Goal: Task Accomplishment & Management: Manage account settings

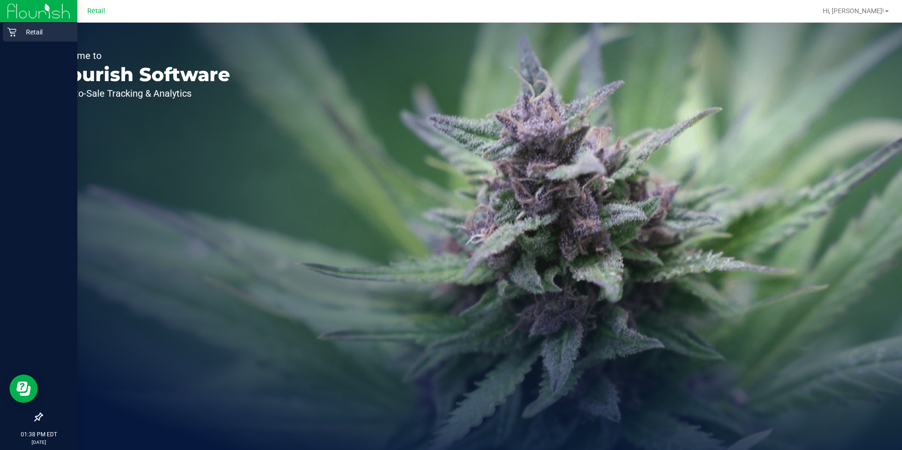
click at [15, 32] on icon at bounding box center [11, 31] width 9 height 9
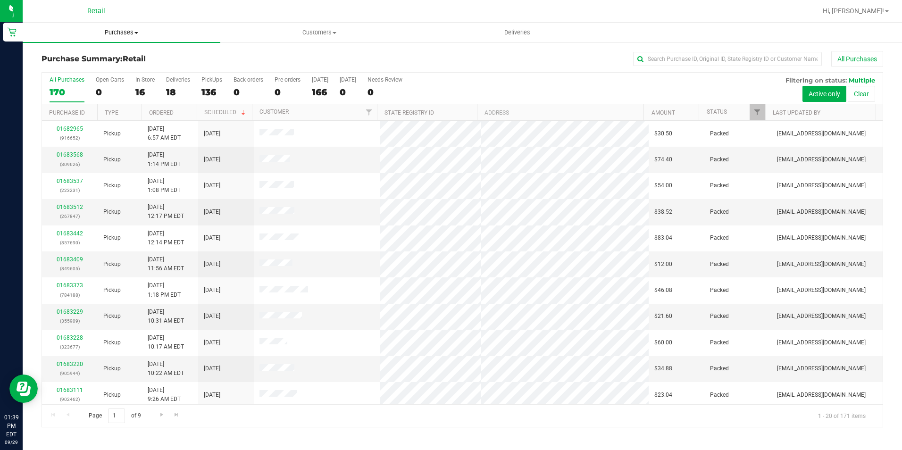
drag, startPoint x: 127, startPoint y: 33, endPoint x: 120, endPoint y: 45, distance: 13.8
click at [127, 33] on span "Purchases" at bounding box center [122, 32] width 198 height 8
click at [92, 66] on li "Fulfillment" at bounding box center [122, 68] width 198 height 11
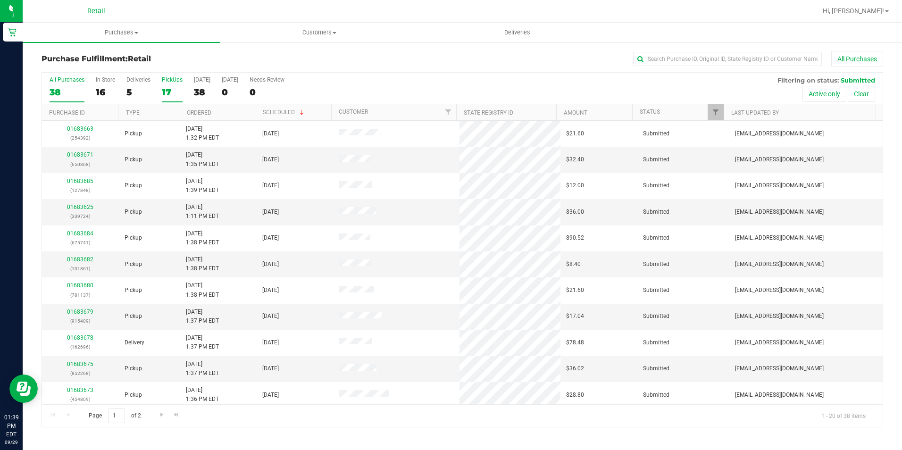
click at [175, 91] on div "17" at bounding box center [172, 92] width 21 height 11
click at [0, 0] on input "PickUps 17" at bounding box center [0, 0] width 0 height 0
click at [82, 205] on link "01683658" at bounding box center [80, 207] width 26 height 7
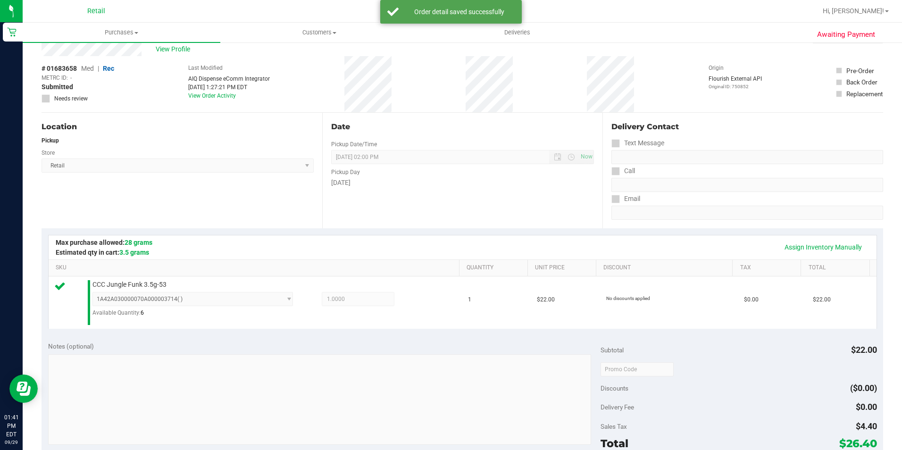
scroll to position [189, 0]
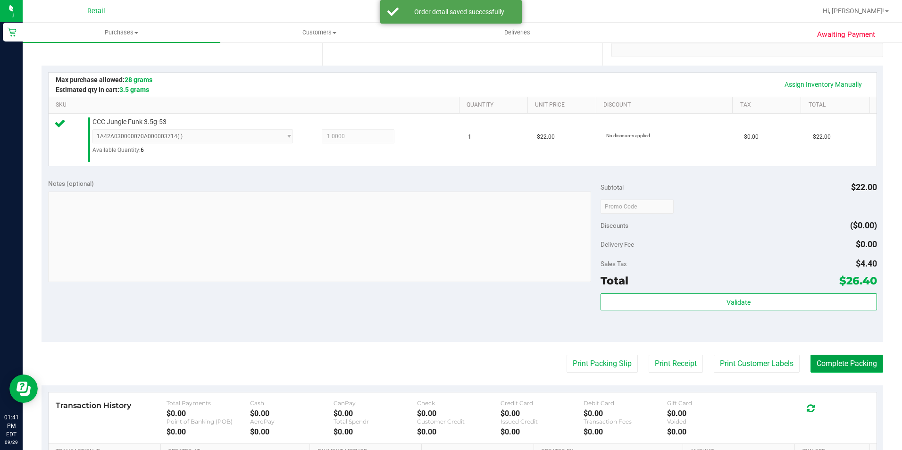
click at [847, 363] on button "Complete Packing" at bounding box center [846, 364] width 73 height 18
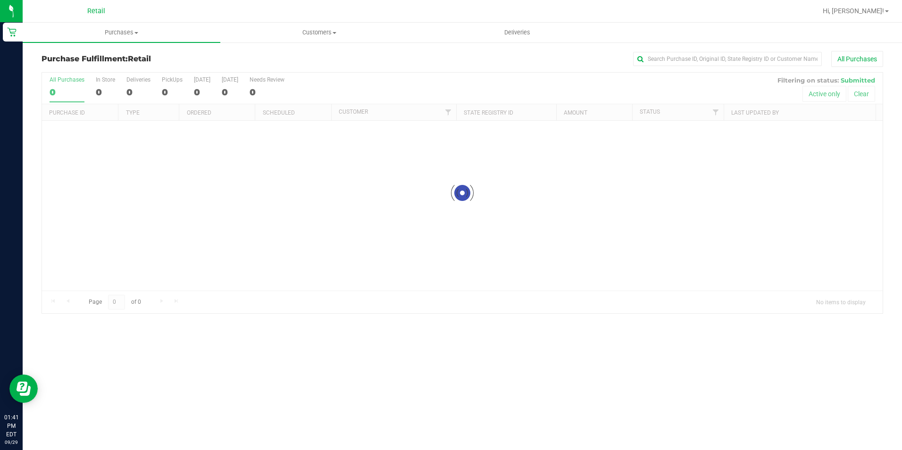
click at [166, 92] on div "0" at bounding box center [172, 92] width 21 height 11
click at [0, 0] on input "PickUps 0" at bounding box center [0, 0] width 0 height 0
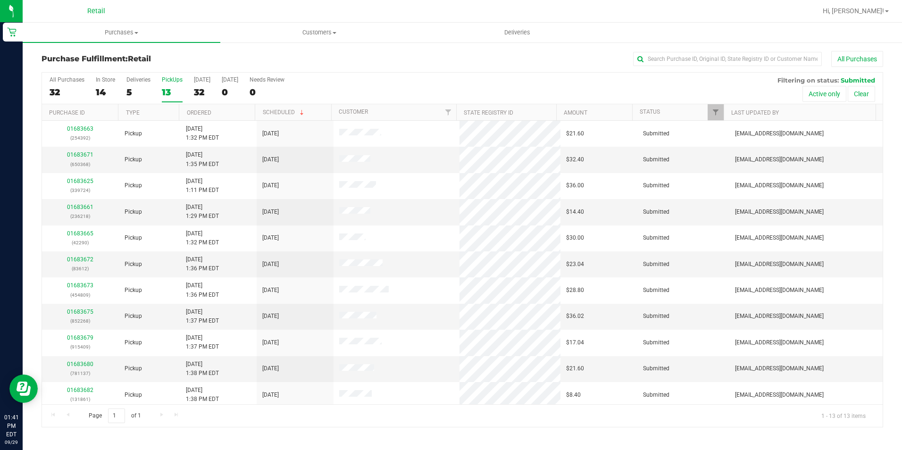
click at [166, 92] on div "13" at bounding box center [172, 92] width 21 height 11
click at [0, 0] on input "PickUps 13" at bounding box center [0, 0] width 0 height 0
click at [80, 210] on link "01683661" at bounding box center [80, 207] width 26 height 7
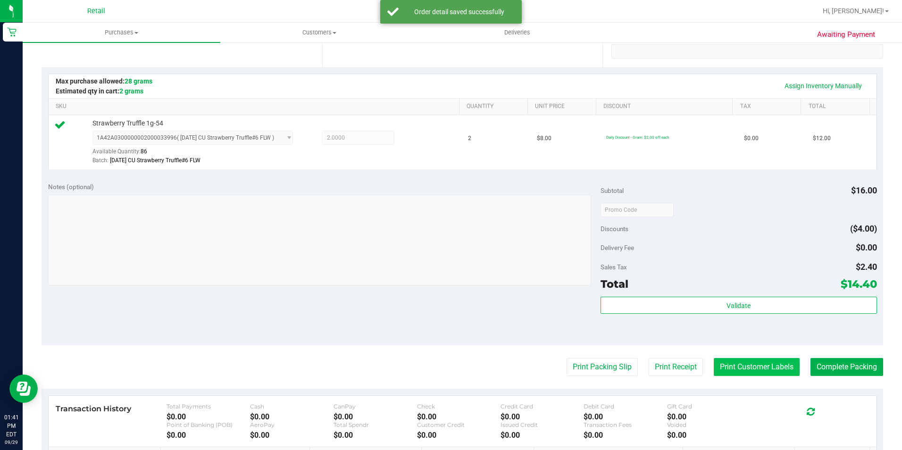
scroll to position [189, 0]
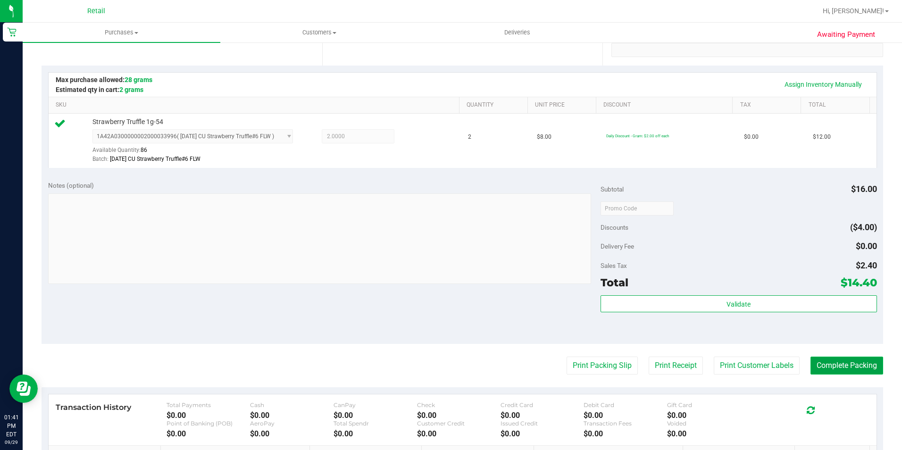
click at [810, 360] on button "Complete Packing" at bounding box center [846, 366] width 73 height 18
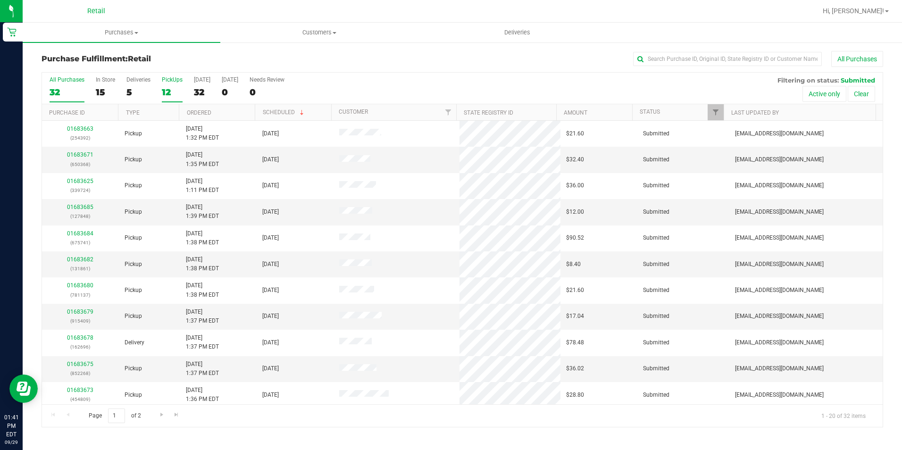
click at [178, 83] on label "PickUps 12" at bounding box center [172, 89] width 21 height 26
click at [0, 0] on input "PickUps 12" at bounding box center [0, 0] width 0 height 0
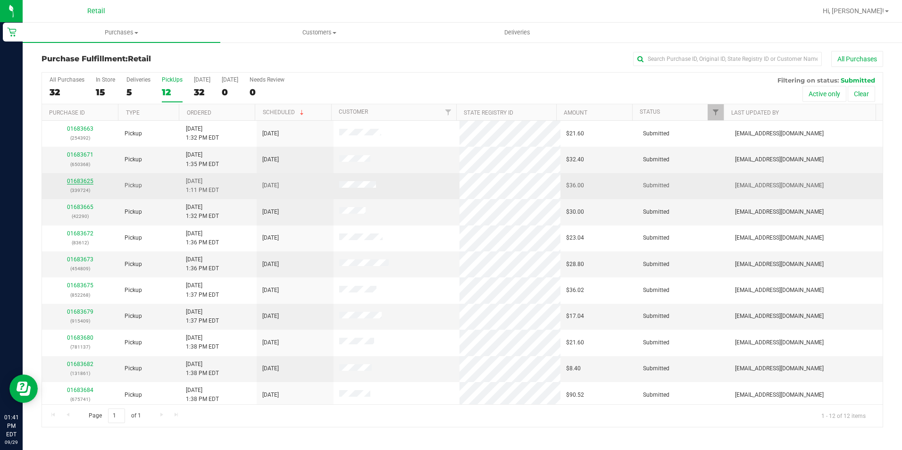
click at [82, 178] on link "01683625" at bounding box center [80, 181] width 26 height 7
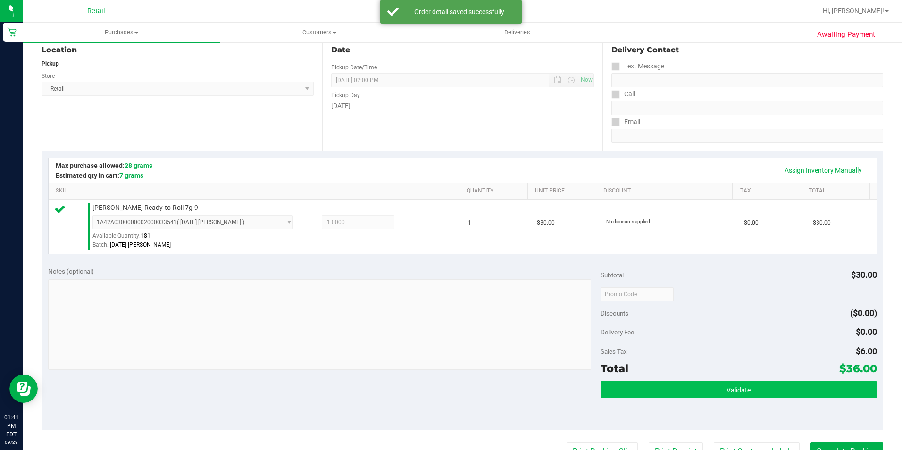
scroll to position [189, 0]
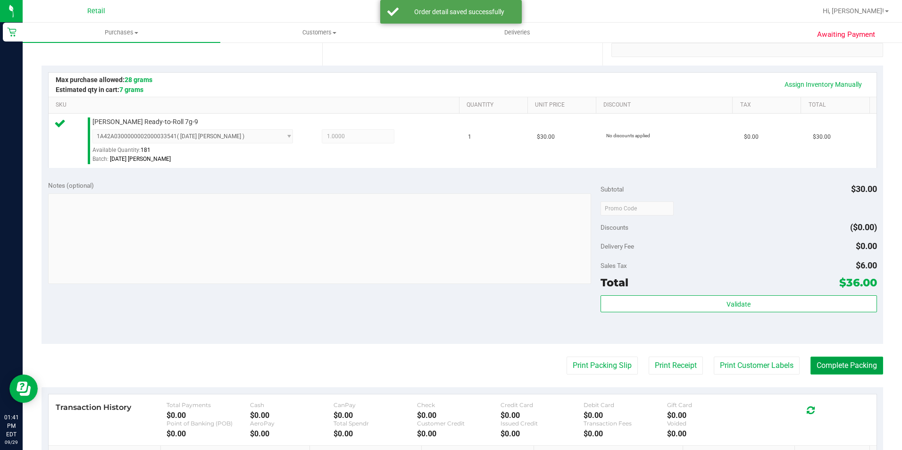
click at [825, 365] on button "Complete Packing" at bounding box center [846, 366] width 73 height 18
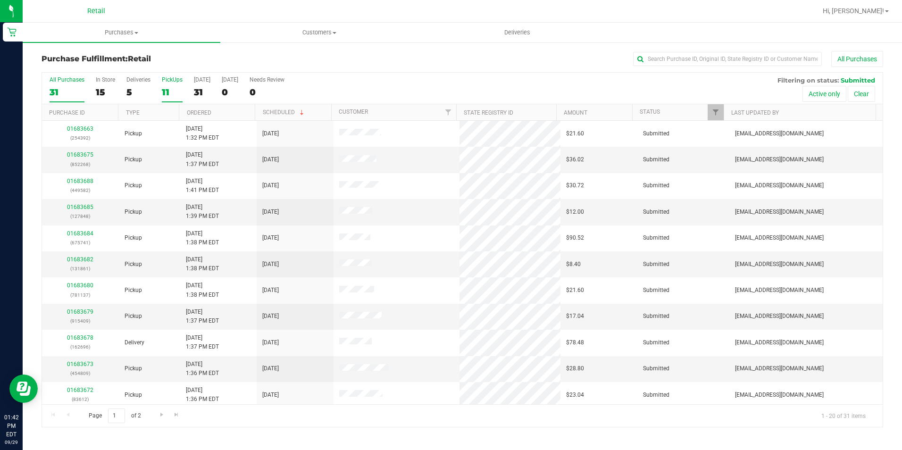
click at [171, 93] on div "11" at bounding box center [172, 92] width 21 height 11
click at [0, 0] on input "PickUps 11" at bounding box center [0, 0] width 0 height 0
click at [100, 90] on div "14" at bounding box center [105, 92] width 19 height 11
click at [0, 0] on input "In Store 14" at bounding box center [0, 0] width 0 height 0
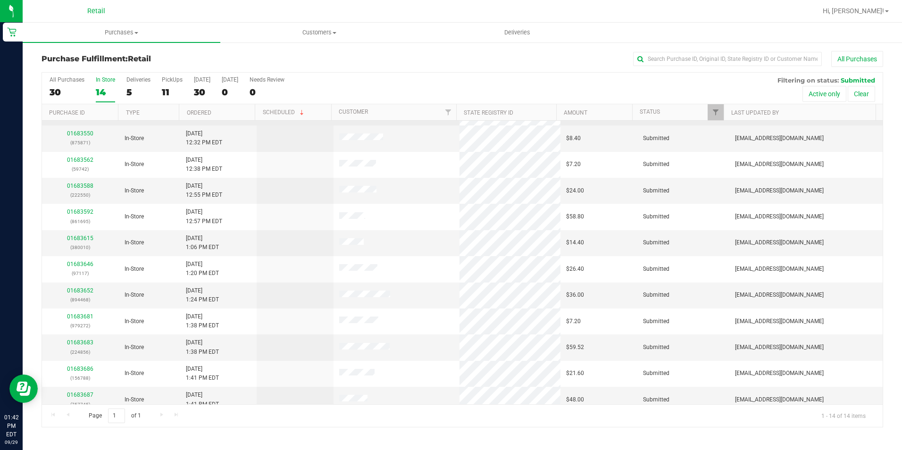
scroll to position [82, 0]
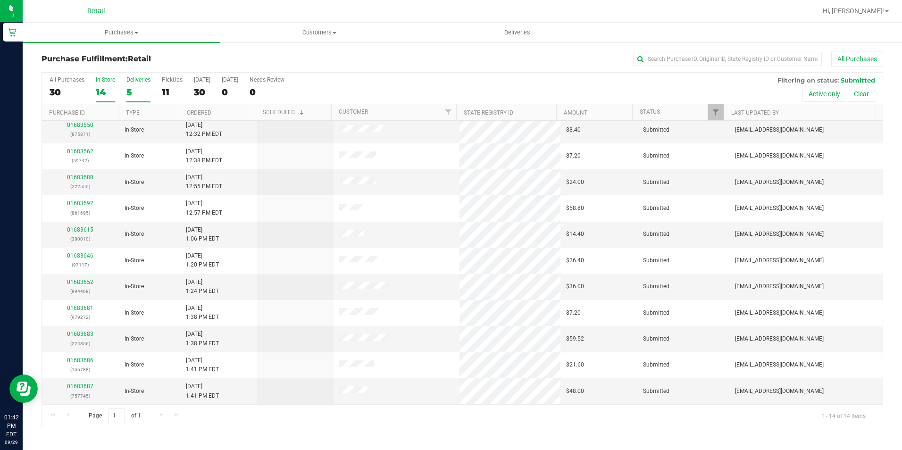
click at [130, 90] on div "5" at bounding box center [138, 92] width 24 height 11
click at [0, 0] on input "Deliveries 5" at bounding box center [0, 0] width 0 height 0
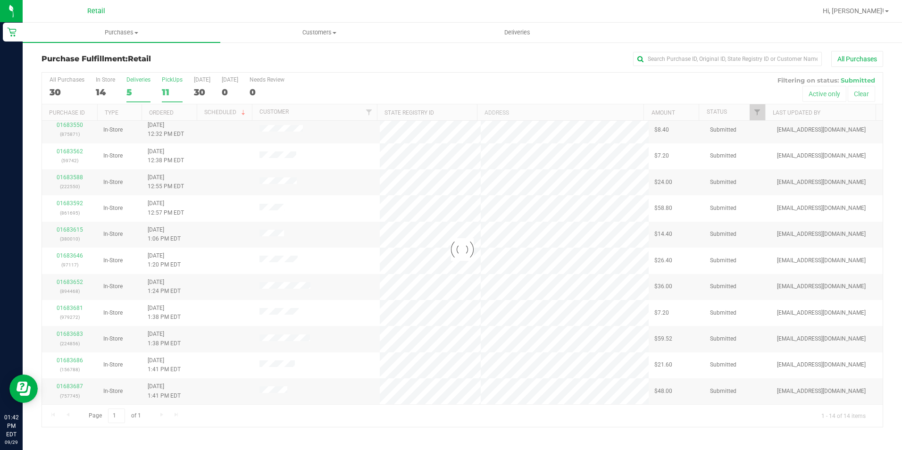
scroll to position [0, 0]
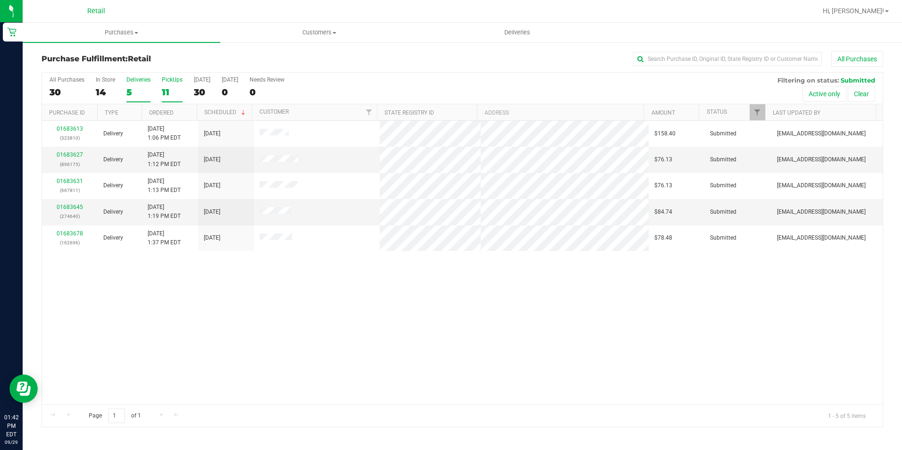
click at [166, 91] on div "11" at bounding box center [172, 92] width 21 height 11
click at [0, 0] on input "PickUps 11" at bounding box center [0, 0] width 0 height 0
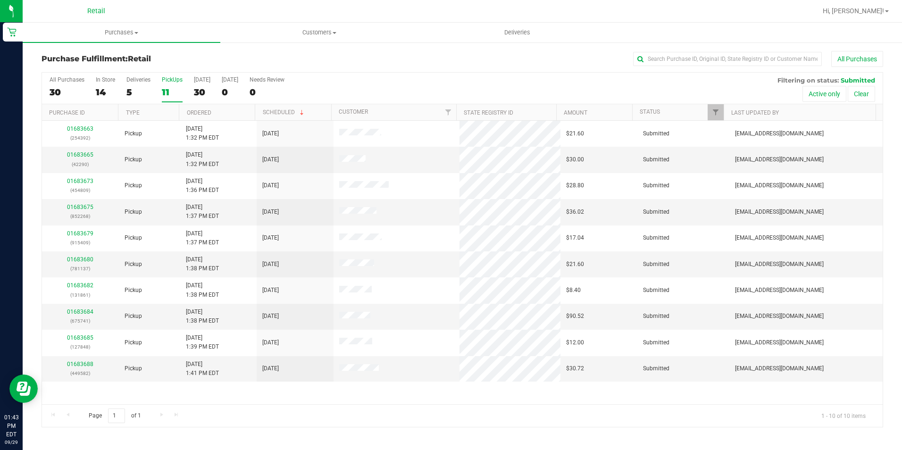
click at [158, 94] on div "All Purchases 30 In Store 14 Deliveries 5 PickUps 11 Today 30 Tomorrow 0 Needs …" at bounding box center [462, 89] width 840 height 32
click at [166, 96] on div "11" at bounding box center [172, 92] width 21 height 11
click at [0, 0] on input "PickUps 11" at bounding box center [0, 0] width 0 height 0
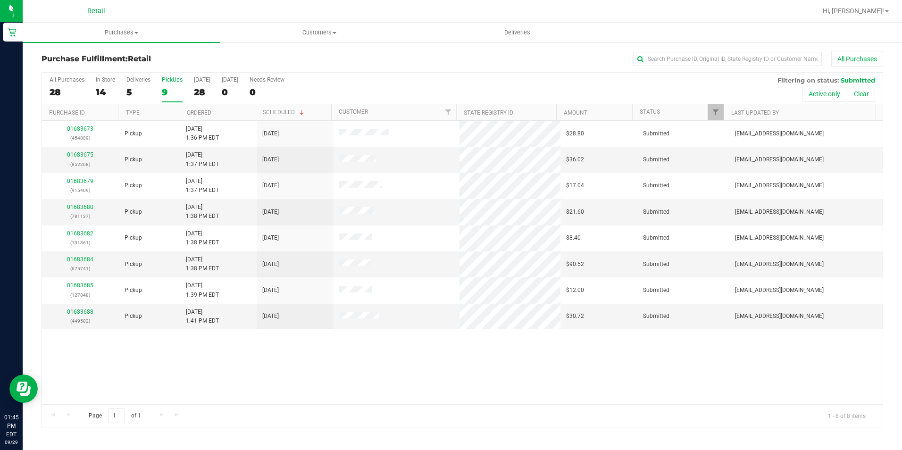
click at [166, 87] on div "9" at bounding box center [172, 92] width 21 height 11
click at [0, 0] on input "PickUps 9" at bounding box center [0, 0] width 0 height 0
click at [82, 313] on link "01683688" at bounding box center [80, 311] width 26 height 7
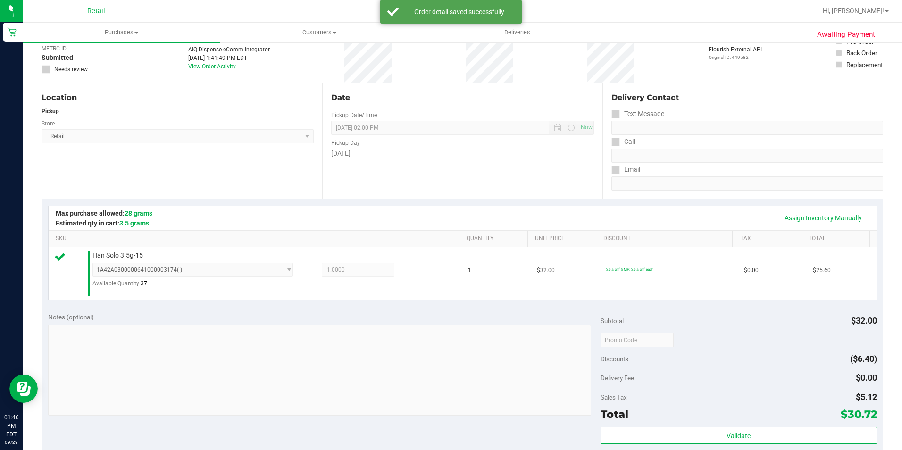
scroll to position [141, 0]
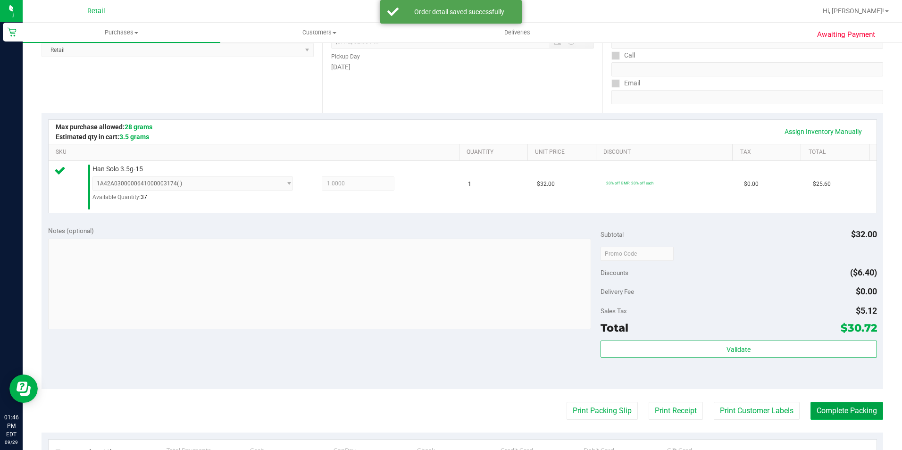
click at [860, 408] on button "Complete Packing" at bounding box center [846, 411] width 73 height 18
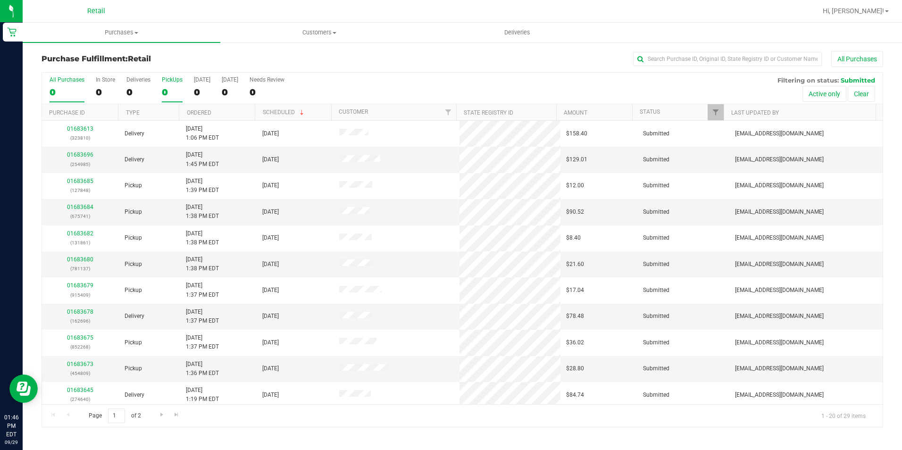
click at [172, 90] on div "0" at bounding box center [172, 92] width 21 height 11
click at [0, 0] on input "PickUps 0" at bounding box center [0, 0] width 0 height 0
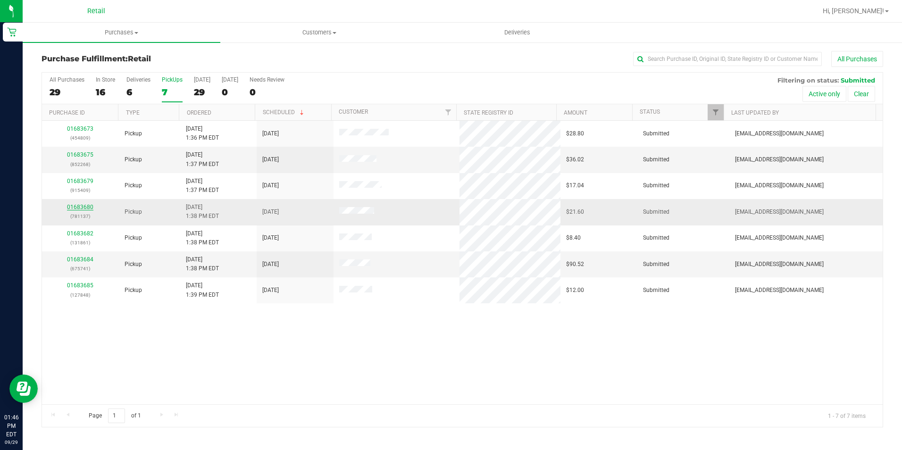
click at [86, 205] on link "01683680" at bounding box center [80, 207] width 26 height 7
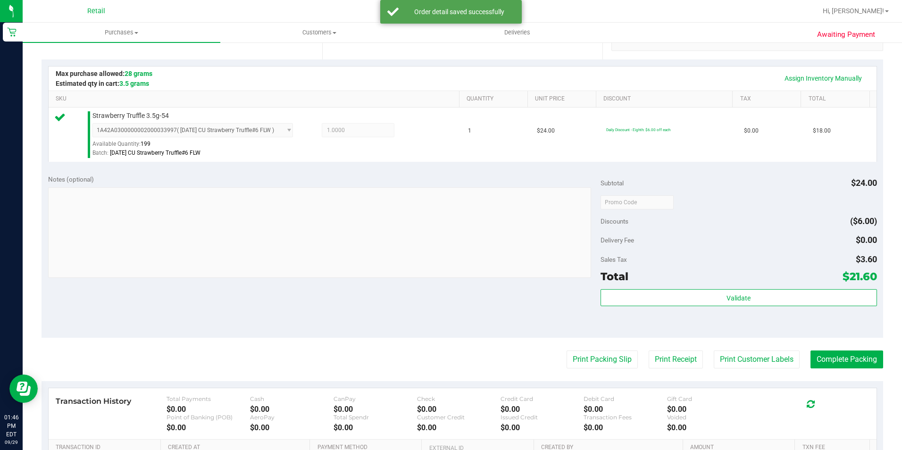
scroll to position [236, 0]
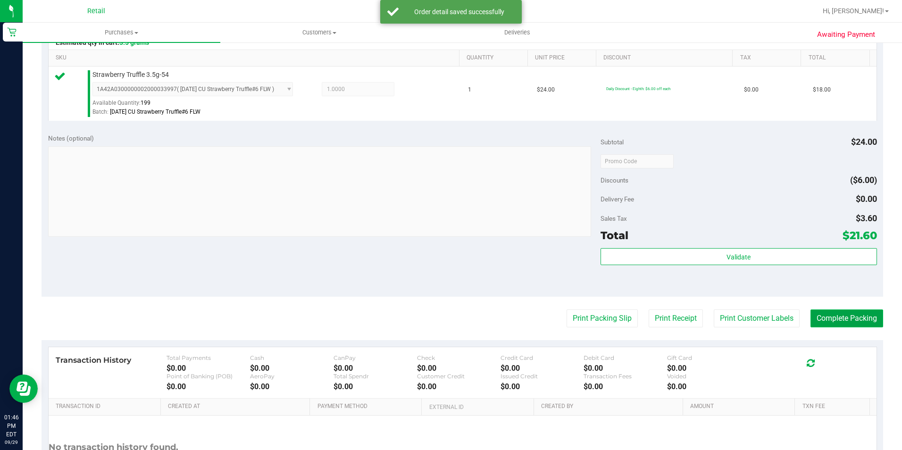
click at [838, 312] on button "Complete Packing" at bounding box center [846, 318] width 73 height 18
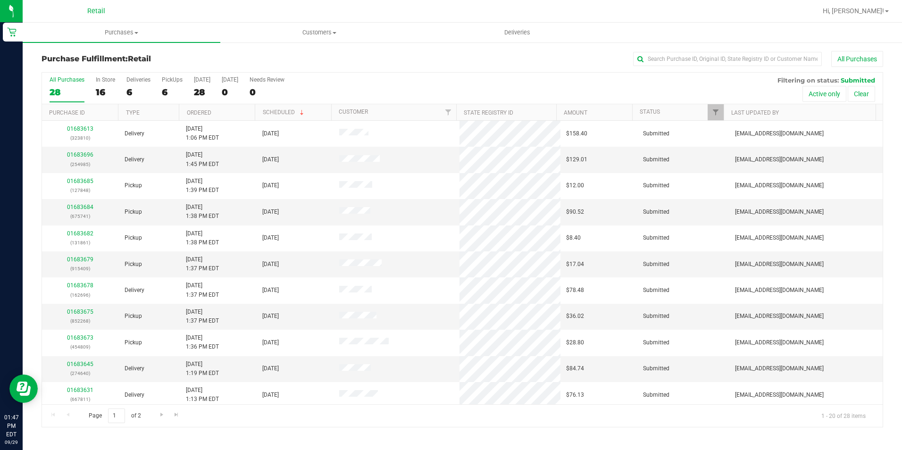
click at [161, 85] on div "All Purchases 28 In Store 16 Deliveries 6 PickUps 6 Today 28 Tomorrow 0 Needs R…" at bounding box center [462, 89] width 840 height 32
click at [162, 87] on div "6" at bounding box center [172, 92] width 21 height 11
click at [0, 0] on input "PickUps 6" at bounding box center [0, 0] width 0 height 0
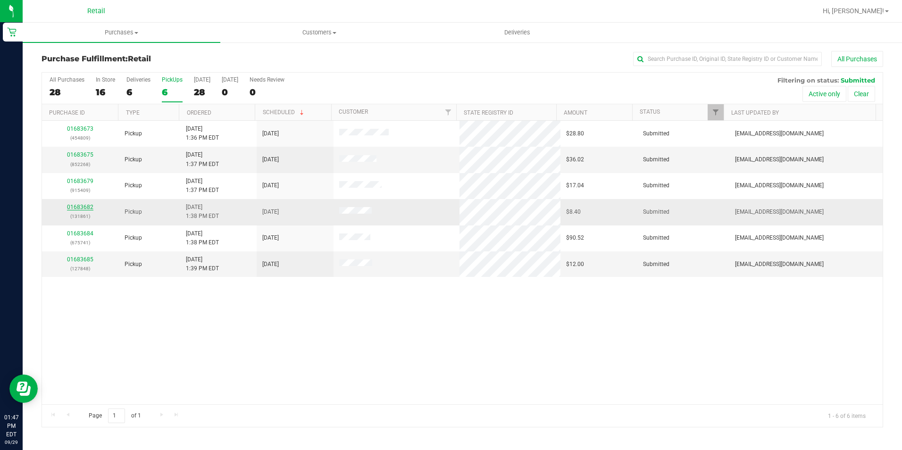
click at [75, 207] on link "01683682" at bounding box center [80, 207] width 26 height 7
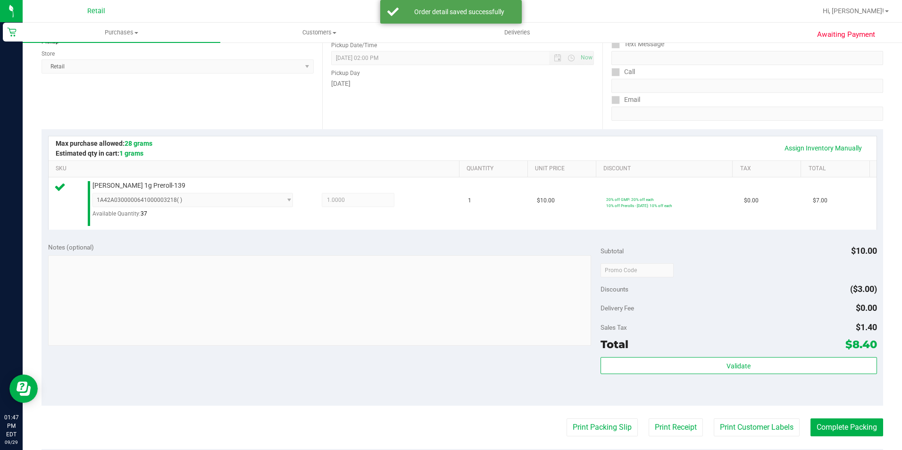
scroll to position [141, 0]
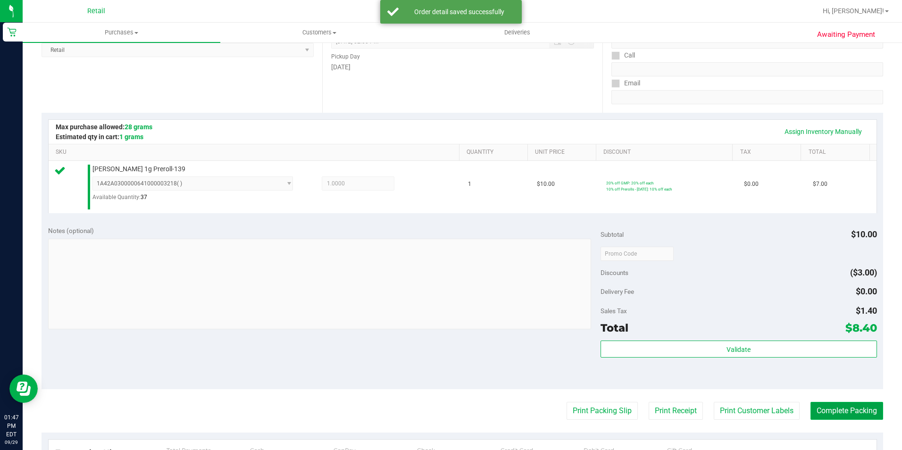
click at [811, 403] on button "Complete Packing" at bounding box center [846, 411] width 73 height 18
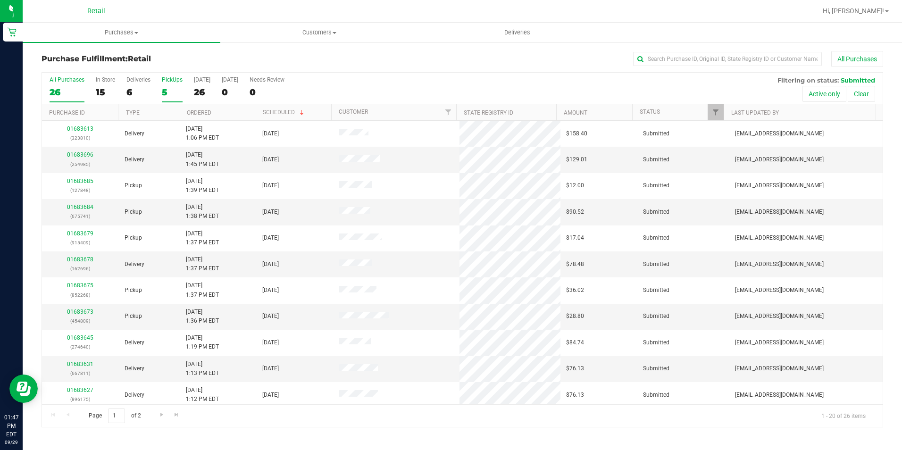
click at [163, 87] on div "5" at bounding box center [172, 92] width 21 height 11
click at [0, 0] on input "PickUps 5" at bounding box center [0, 0] width 0 height 0
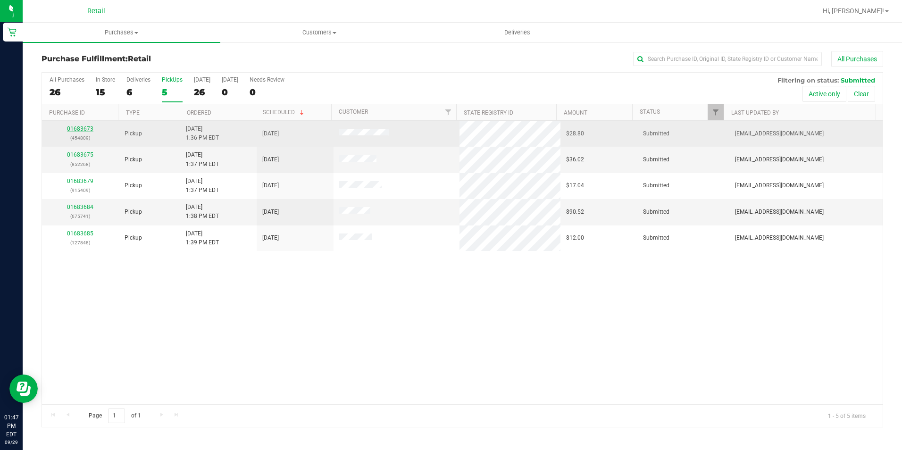
click at [75, 129] on link "01683673" at bounding box center [80, 128] width 26 height 7
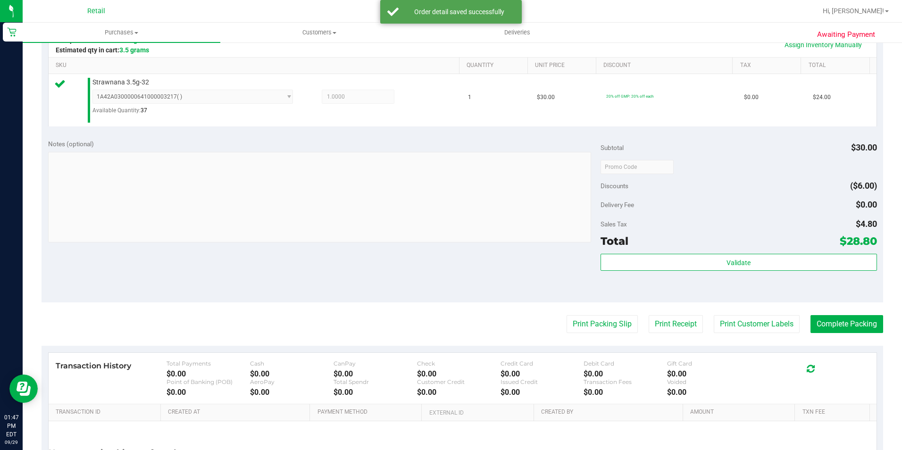
scroll to position [236, 0]
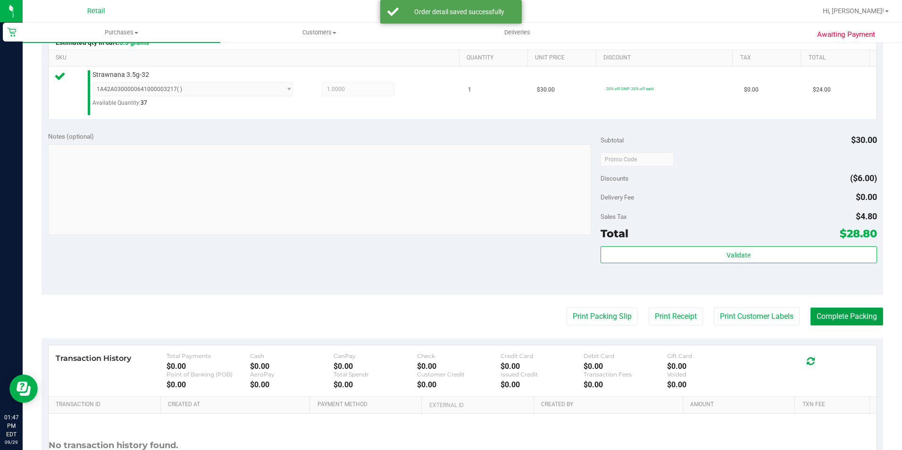
click at [810, 315] on button "Complete Packing" at bounding box center [846, 317] width 73 height 18
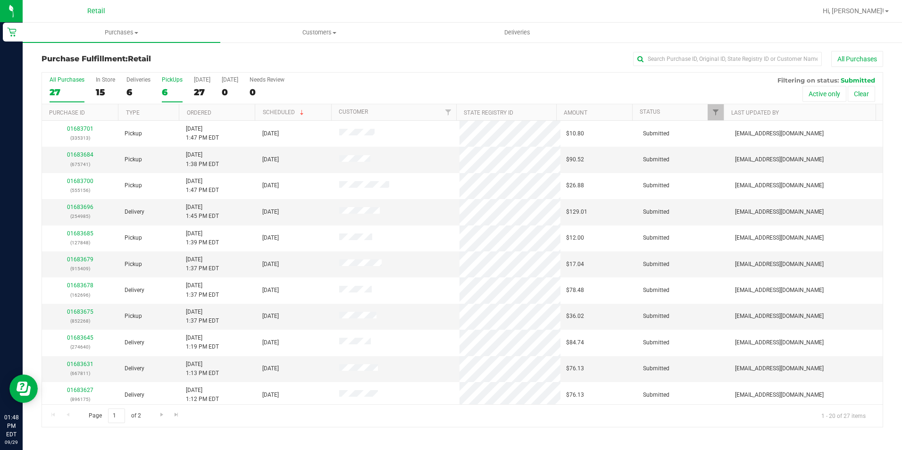
click at [170, 87] on div "6" at bounding box center [172, 92] width 21 height 11
click at [0, 0] on input "PickUps 6" at bounding box center [0, 0] width 0 height 0
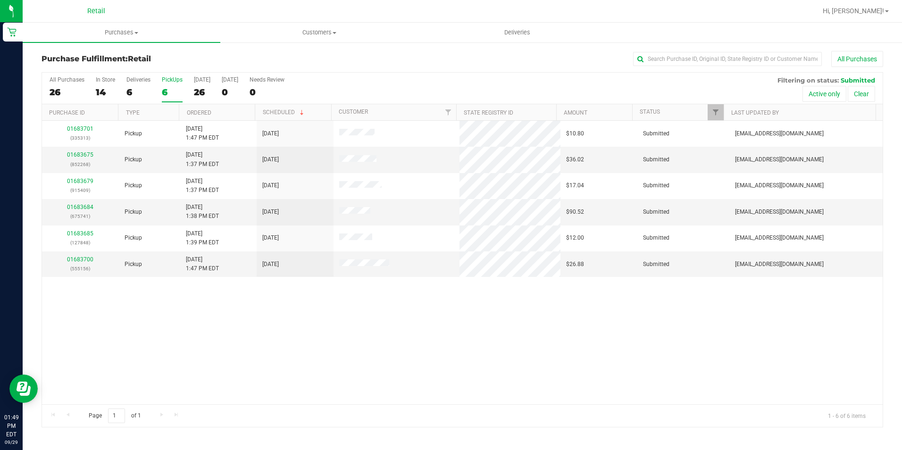
click at [170, 97] on div "6" at bounding box center [172, 92] width 21 height 11
click at [0, 0] on input "PickUps 6" at bounding box center [0, 0] width 0 height 0
click at [164, 89] on div "7" at bounding box center [172, 92] width 21 height 11
click at [0, 0] on input "PickUps 7" at bounding box center [0, 0] width 0 height 0
click at [167, 93] on div "7" at bounding box center [172, 92] width 21 height 11
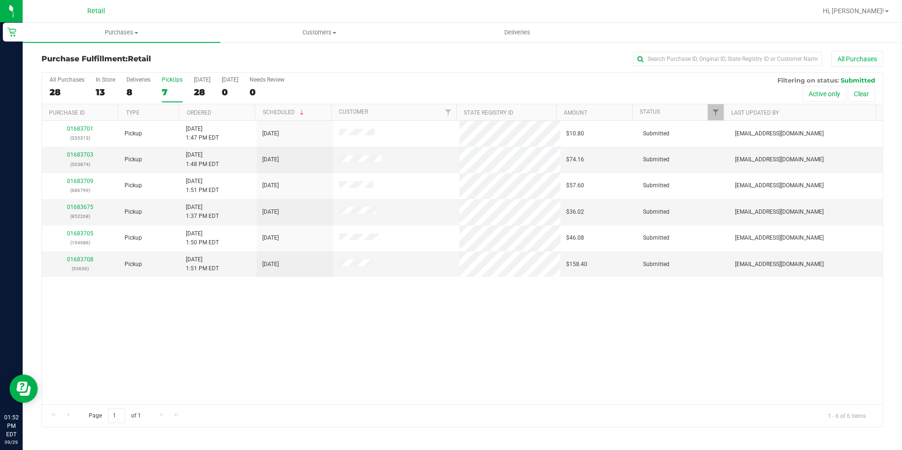
click at [0, 0] on input "PickUps 7" at bounding box center [0, 0] width 0 height 0
click at [194, 114] on link "Ordered" at bounding box center [199, 112] width 25 height 7
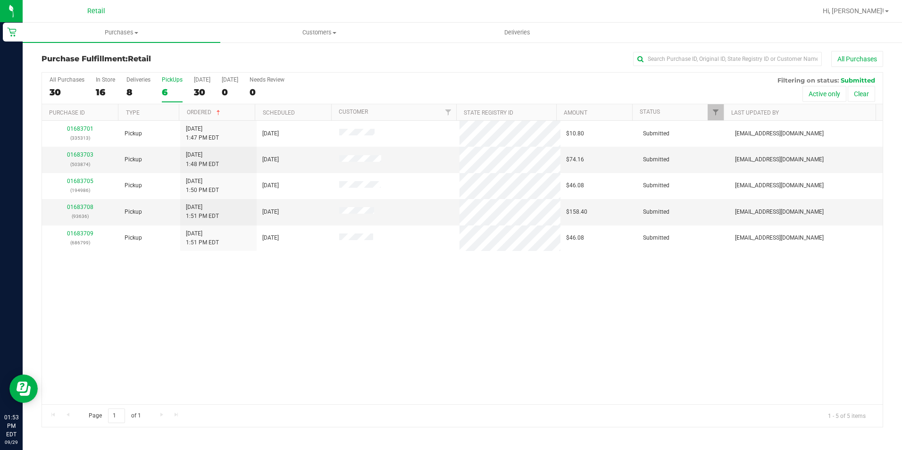
click at [169, 87] on div "6" at bounding box center [172, 92] width 21 height 11
click at [0, 0] on input "PickUps 6" at bounding box center [0, 0] width 0 height 0
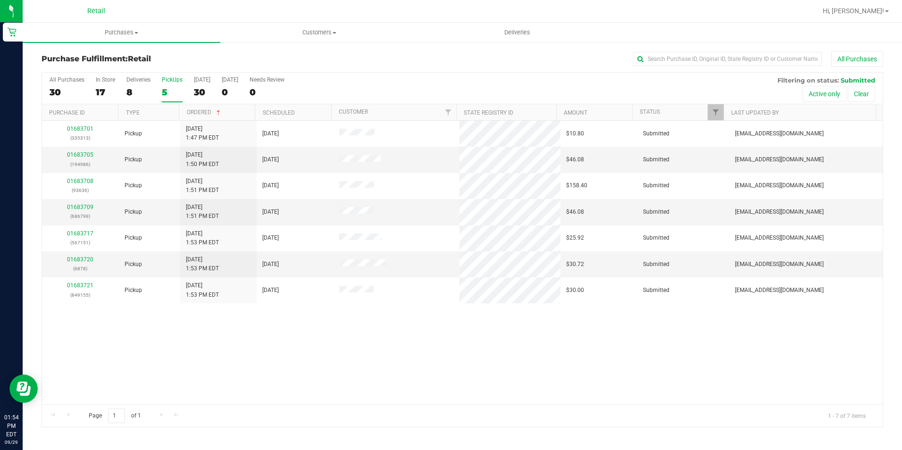
click at [153, 98] on div "All Purchases 30 In Store 17 Deliveries 8 PickUps 5 Today 30 Tomorrow 0 Needs R…" at bounding box center [462, 89] width 840 height 32
click at [158, 95] on div "All Purchases 30 In Store 17 Deliveries 8 PickUps 5 Today 30 Tomorrow 0 Needs R…" at bounding box center [462, 89] width 840 height 32
click at [175, 89] on div "5" at bounding box center [172, 92] width 21 height 11
click at [0, 0] on input "PickUps 5" at bounding box center [0, 0] width 0 height 0
click at [171, 98] on label "PickUps 7" at bounding box center [172, 89] width 21 height 26
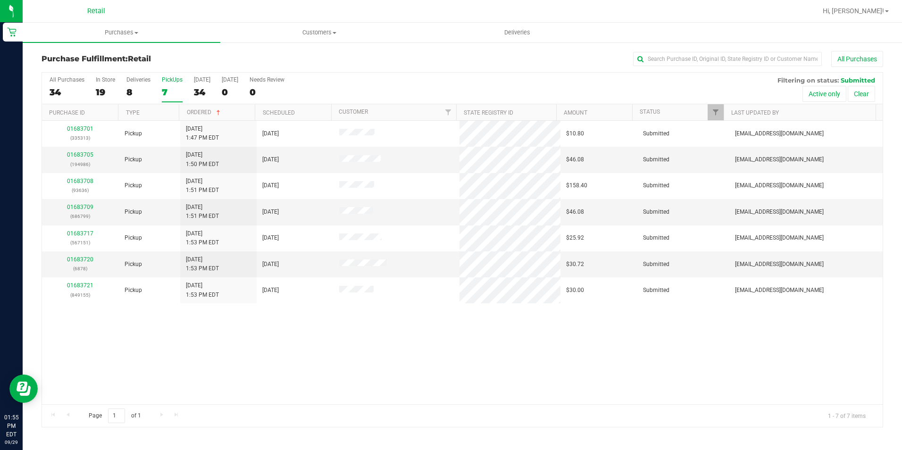
click at [0, 0] on input "PickUps 7" at bounding box center [0, 0] width 0 height 0
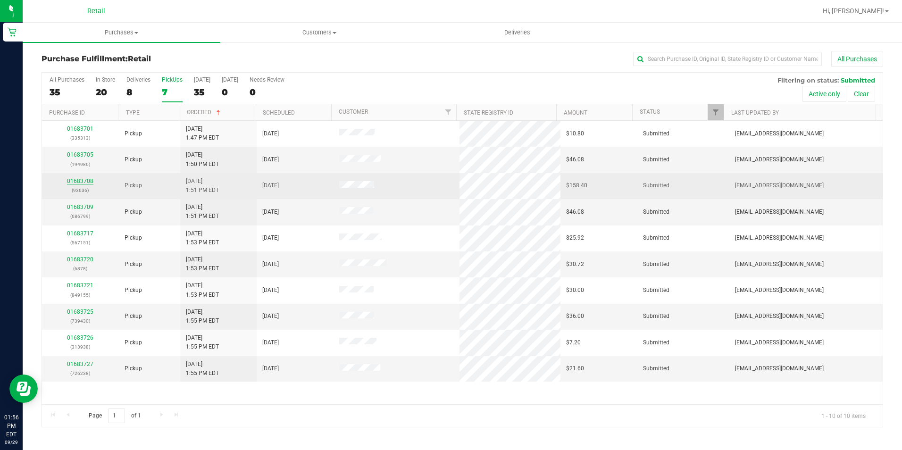
click at [91, 179] on link "01683708" at bounding box center [80, 181] width 26 height 7
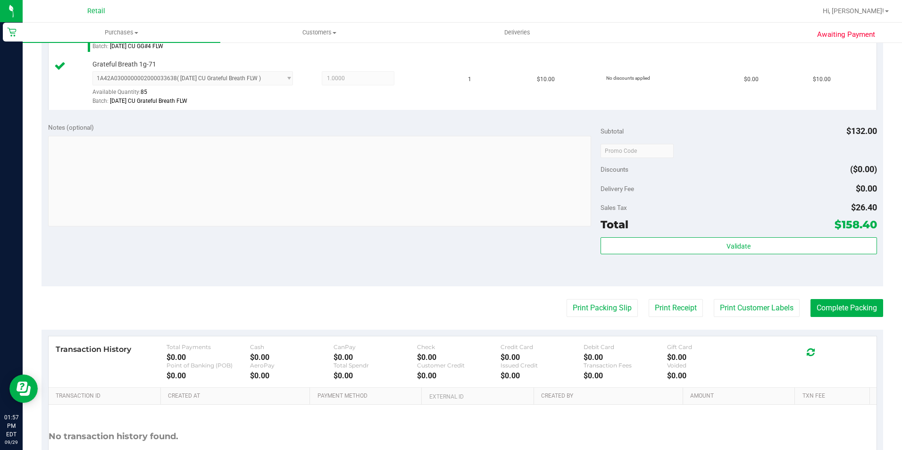
scroll to position [363, 0]
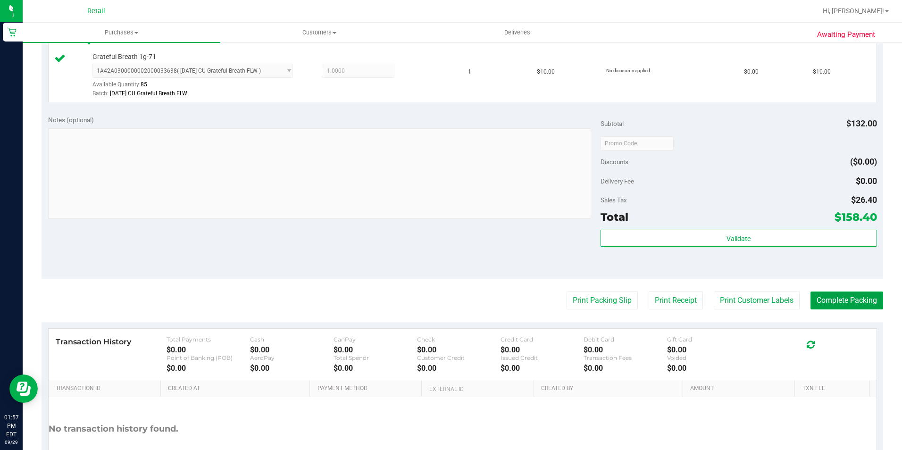
click at [850, 303] on button "Complete Packing" at bounding box center [846, 300] width 73 height 18
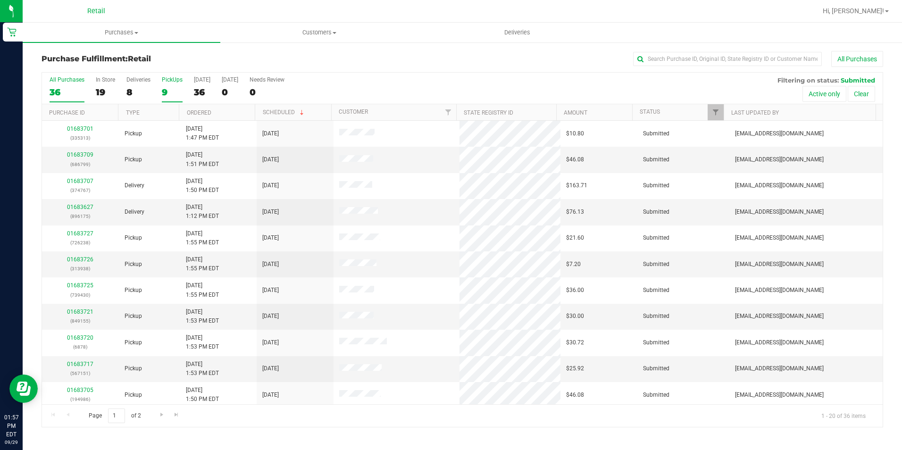
click at [170, 92] on div "9" at bounding box center [172, 92] width 21 height 11
click at [0, 0] on input "PickUps 9" at bounding box center [0, 0] width 0 height 0
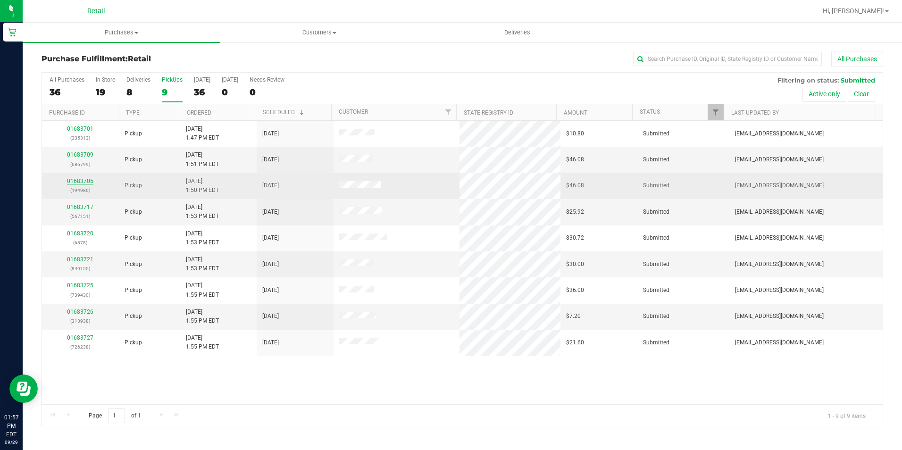
click at [87, 178] on link "01683705" at bounding box center [80, 181] width 26 height 7
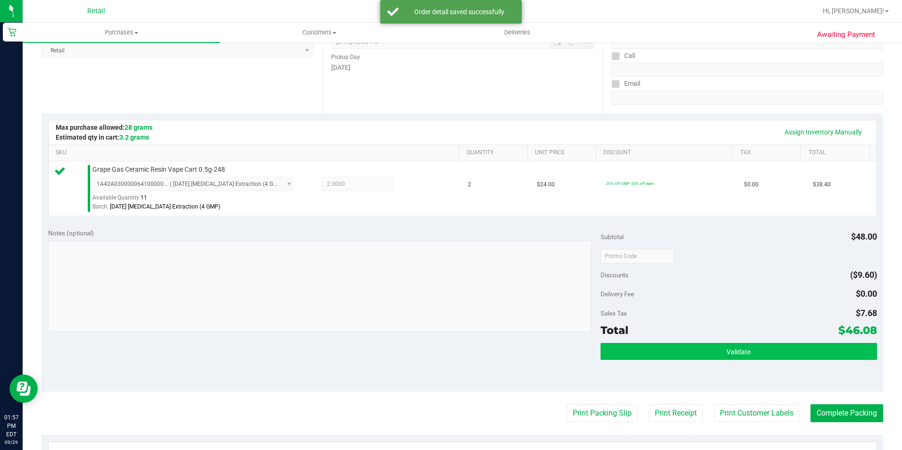
scroll to position [236, 0]
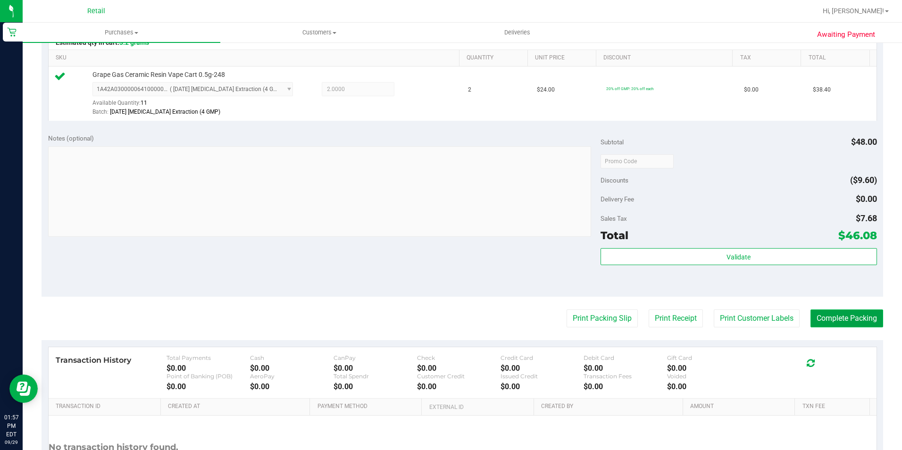
click at [813, 316] on button "Complete Packing" at bounding box center [846, 318] width 73 height 18
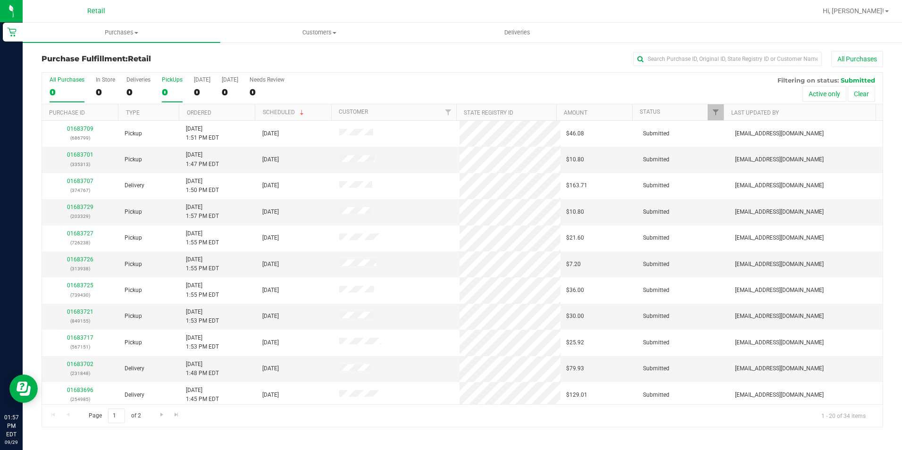
click at [168, 96] on div "0" at bounding box center [172, 92] width 21 height 11
click at [0, 0] on input "PickUps 0" at bounding box center [0, 0] width 0 height 0
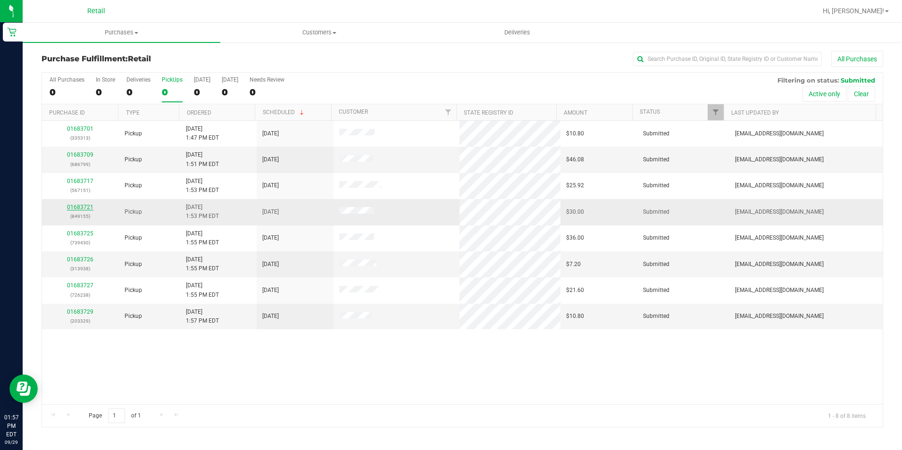
click at [71, 209] on link "01683721" at bounding box center [80, 207] width 26 height 7
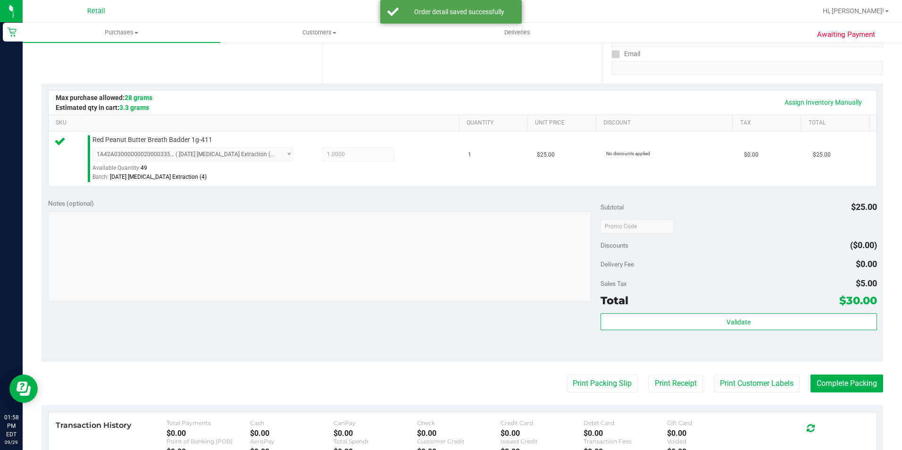
scroll to position [189, 0]
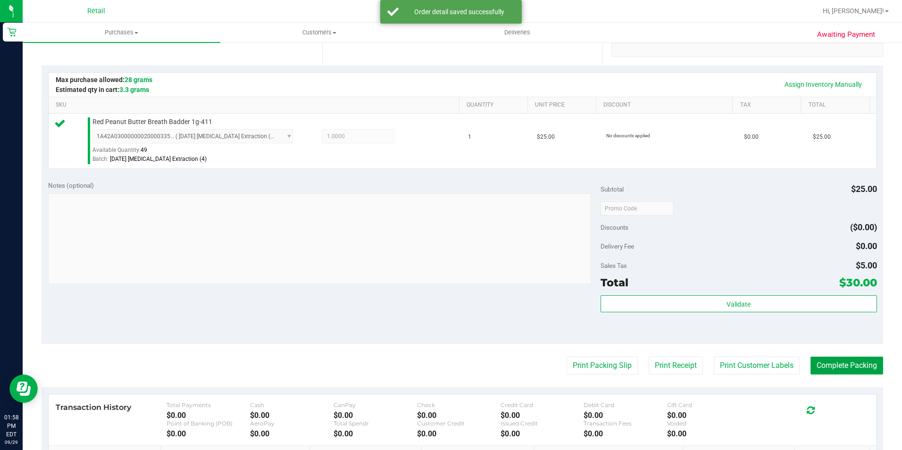
click at [858, 359] on button "Complete Packing" at bounding box center [846, 366] width 73 height 18
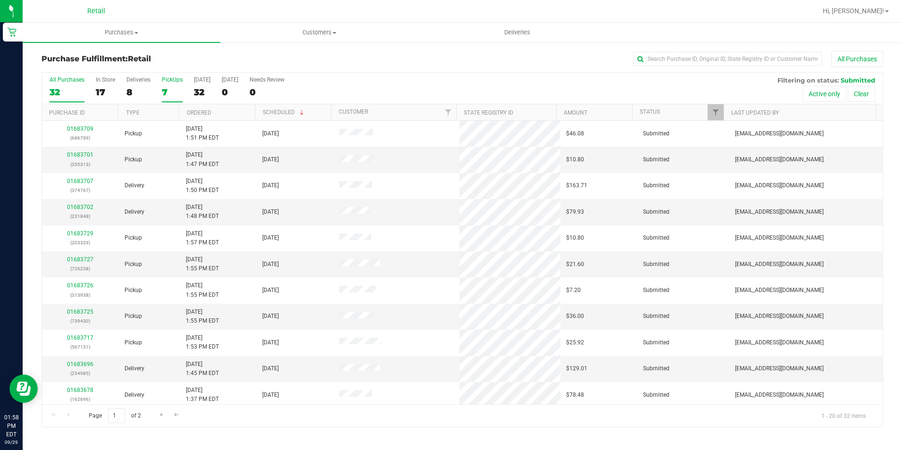
click at [162, 87] on div "7" at bounding box center [172, 92] width 21 height 11
click at [0, 0] on input "PickUps 7" at bounding box center [0, 0] width 0 height 0
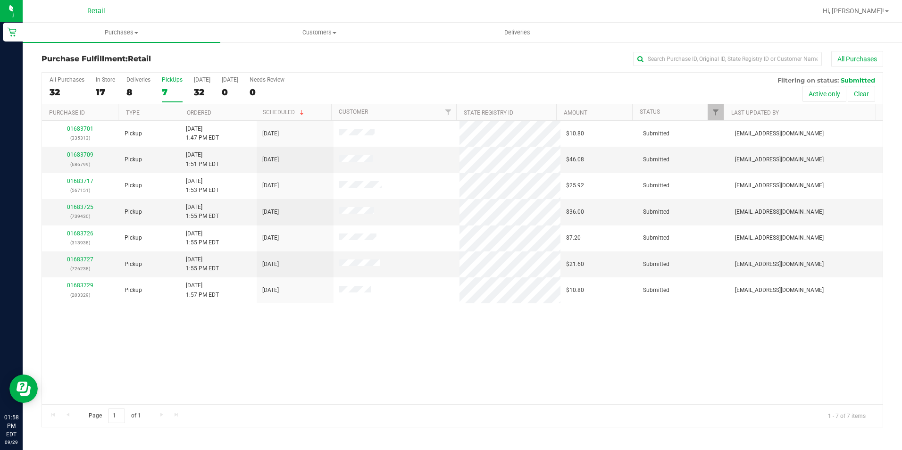
click at [162, 91] on div "7" at bounding box center [172, 92] width 21 height 11
click at [0, 0] on input "PickUps 7" at bounding box center [0, 0] width 0 height 0
click at [165, 91] on div "7" at bounding box center [172, 92] width 21 height 11
click at [0, 0] on input "PickUps 7" at bounding box center [0, 0] width 0 height 0
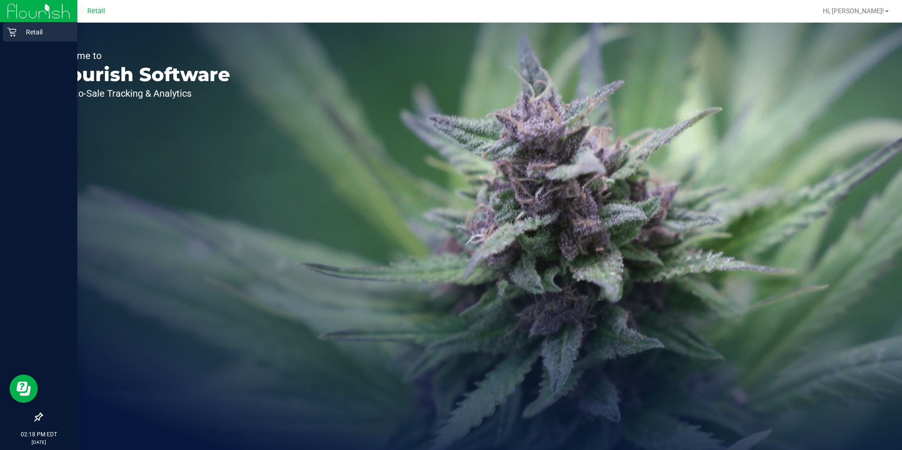
click at [17, 33] on p "Retail" at bounding box center [45, 31] width 57 height 11
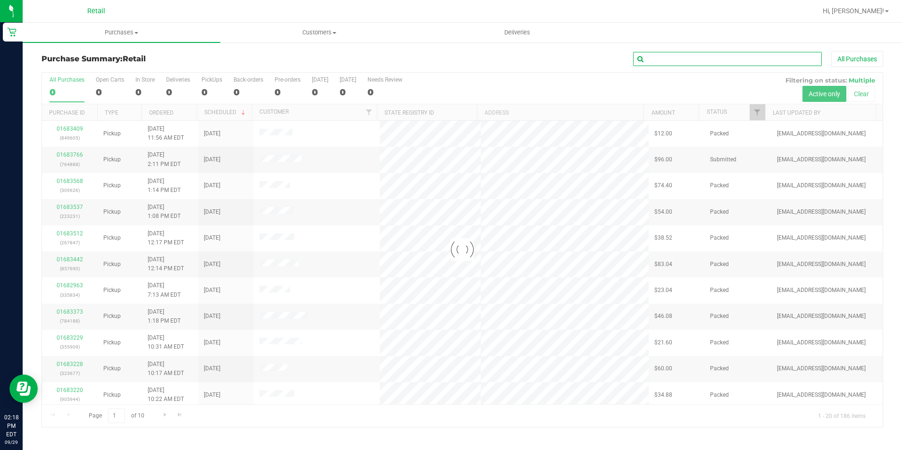
click at [672, 56] on input "text" at bounding box center [727, 59] width 189 height 14
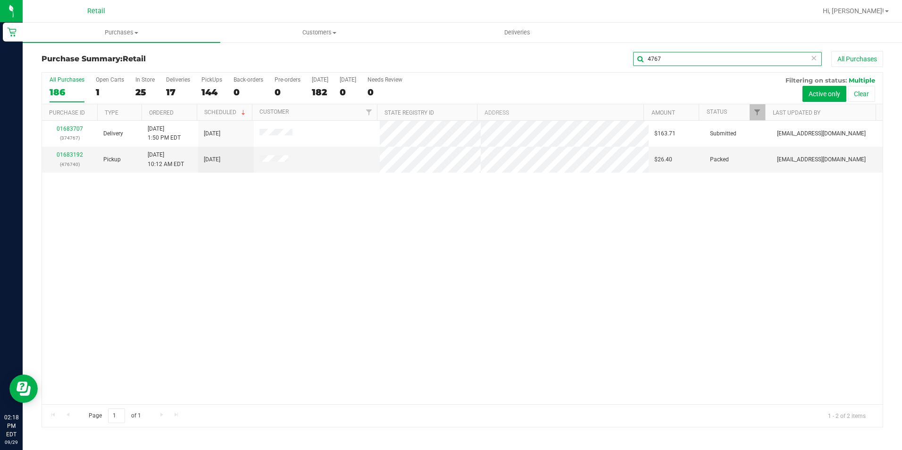
type input "4767"
click at [73, 129] on link "01683707" at bounding box center [70, 128] width 26 height 7
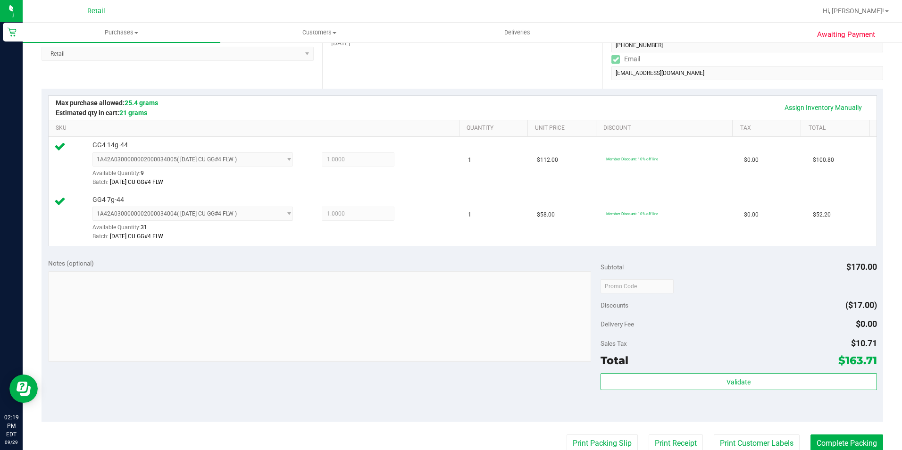
scroll to position [189, 0]
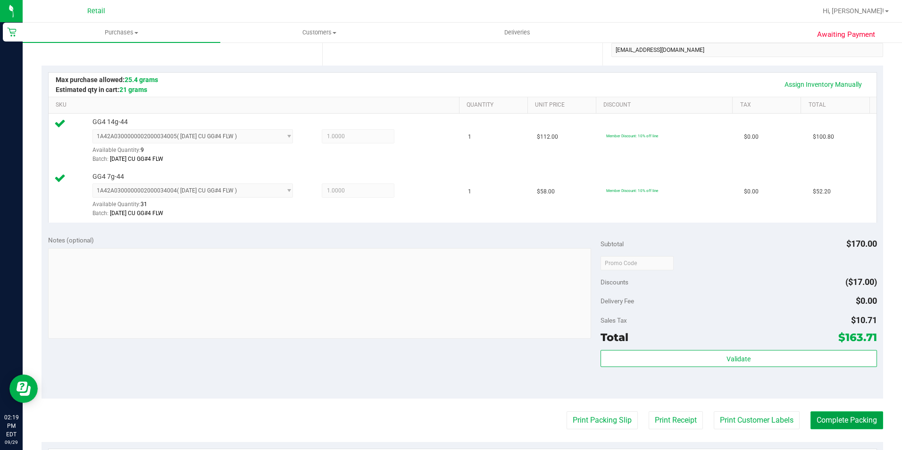
click at [824, 424] on button "Complete Packing" at bounding box center [846, 420] width 73 height 18
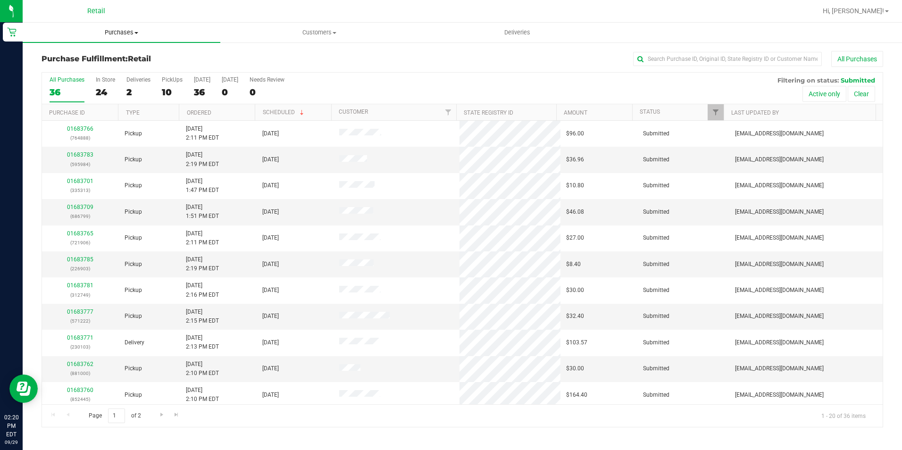
click at [127, 33] on span "Purchases" at bounding box center [122, 32] width 198 height 8
click at [123, 54] on li "Summary of purchases" at bounding box center [122, 56] width 198 height 11
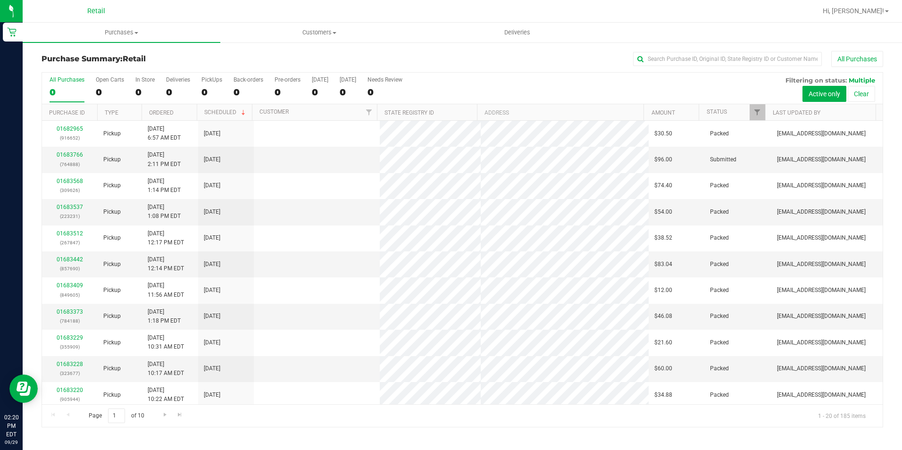
click at [728, 68] on div "Purchase Summary: Retail All Purchases" at bounding box center [462, 61] width 841 height 21
click at [728, 67] on div "All Purchases" at bounding box center [602, 59] width 561 height 16
click at [732, 57] on input "text" at bounding box center [727, 59] width 189 height 14
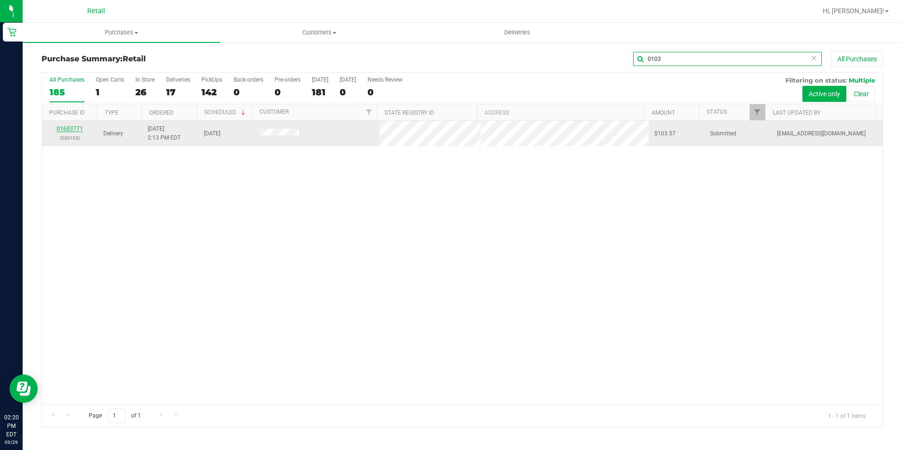
type input "0103"
click at [65, 127] on link "01683771" at bounding box center [70, 128] width 26 height 7
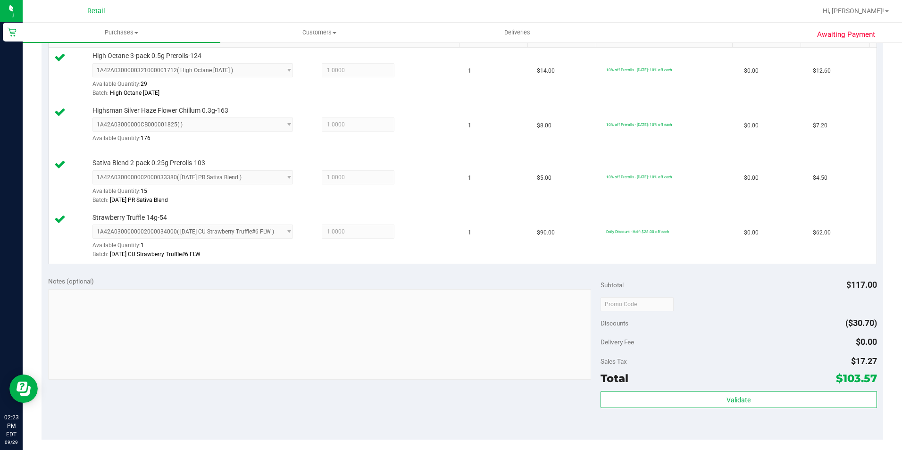
scroll to position [349, 0]
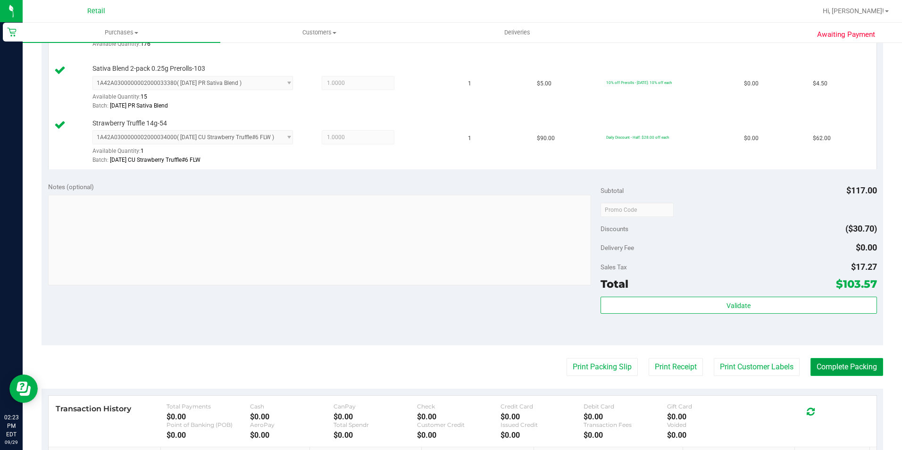
click at [846, 363] on button "Complete Packing" at bounding box center [846, 367] width 73 height 18
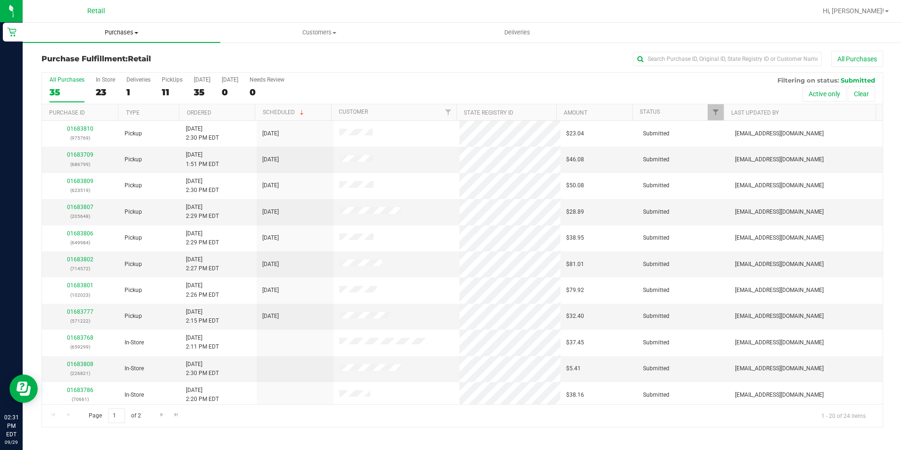
click at [125, 29] on span "Purchases" at bounding box center [122, 32] width 198 height 8
click at [109, 54] on span "Summary of purchases" at bounding box center [71, 57] width 97 height 8
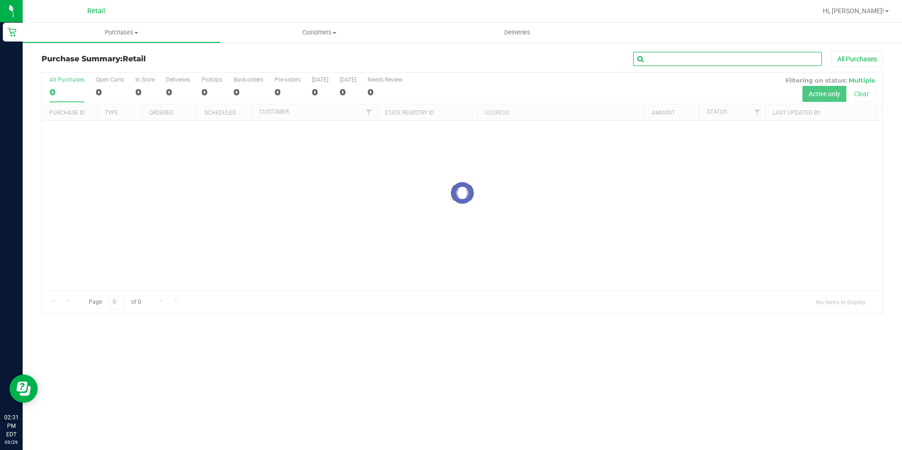
click at [740, 58] on input "text" at bounding box center [727, 59] width 189 height 14
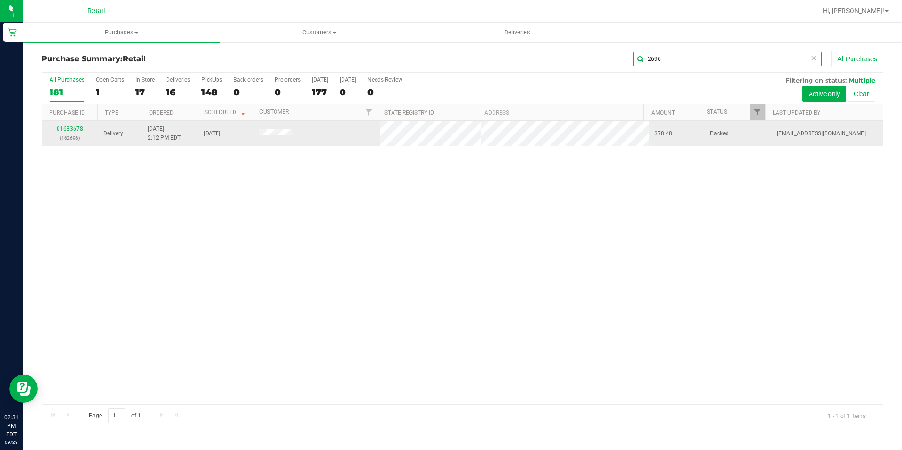
type input "2696"
click at [74, 132] on link "01683678" at bounding box center [70, 128] width 26 height 7
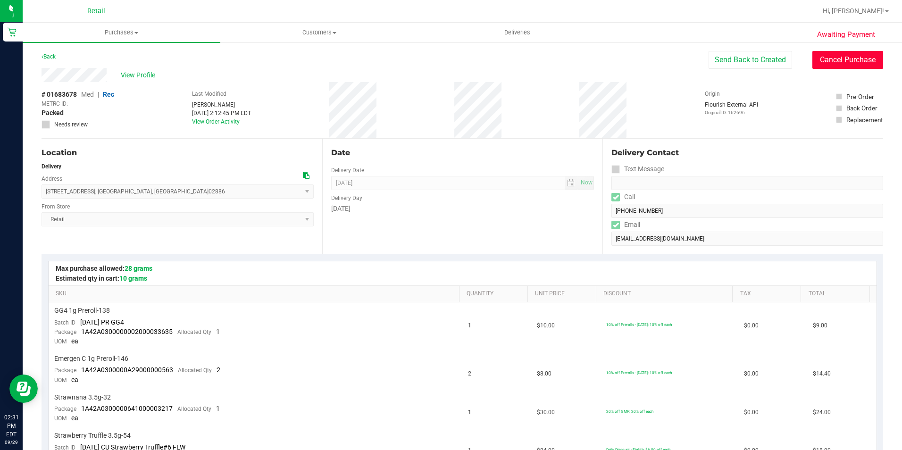
click at [823, 54] on button "Cancel Purchase" at bounding box center [847, 60] width 71 height 18
